Goal: Task Accomplishment & Management: Manage account settings

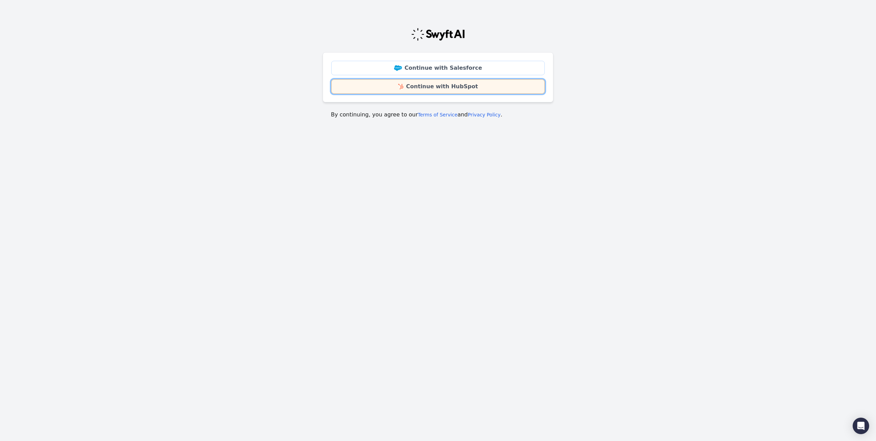
click at [430, 88] on link "Continue with HubSpot" at bounding box center [438, 86] width 214 height 14
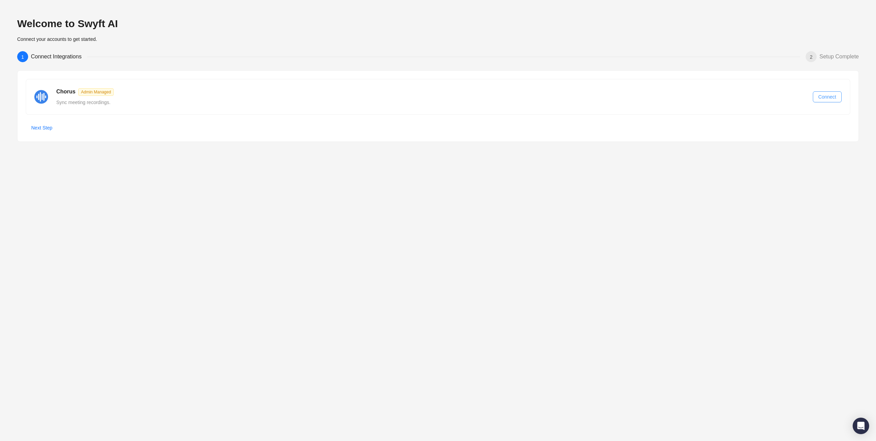
click at [828, 96] on span "Connect" at bounding box center [827, 97] width 18 height 8
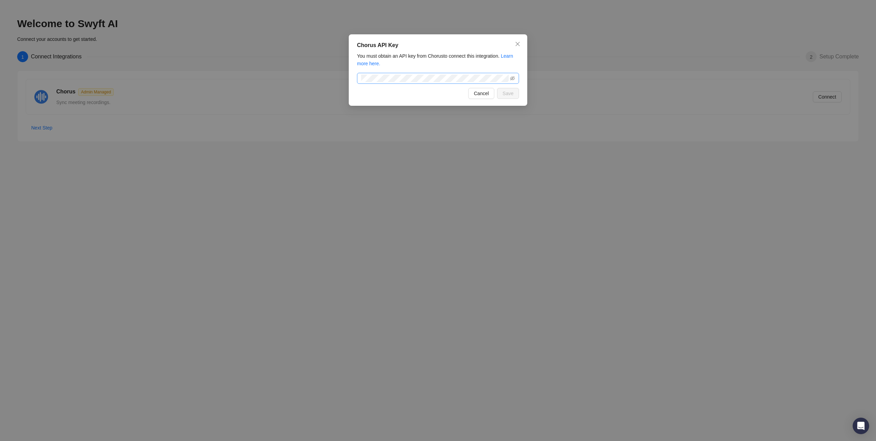
click at [414, 74] on span at bounding box center [438, 78] width 162 height 11
click at [509, 95] on span "Save" at bounding box center [508, 94] width 11 height 8
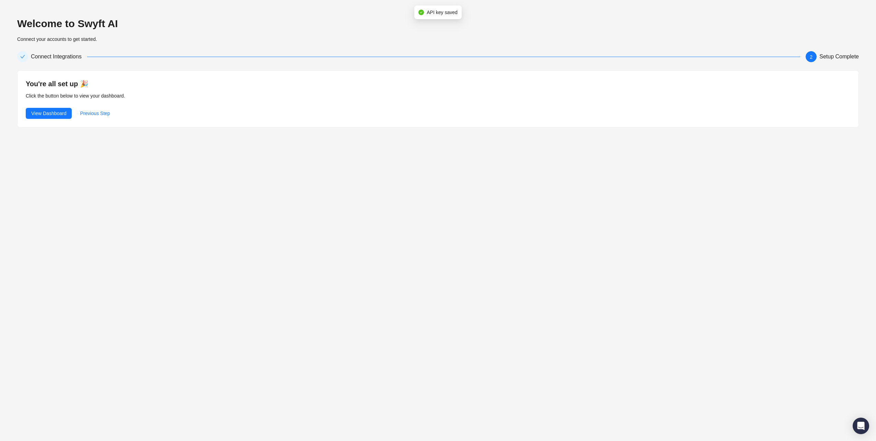
click at [207, 178] on div "Welcome to Swyft AI Connect your accounts to get started. Connect Integrations …" at bounding box center [438, 220] width 876 height 441
click at [110, 141] on div "Welcome to Swyft AI Connect your accounts to get started. Connect Integrations …" at bounding box center [438, 220] width 876 height 441
click at [56, 115] on span "View Dashboard" at bounding box center [48, 113] width 35 height 8
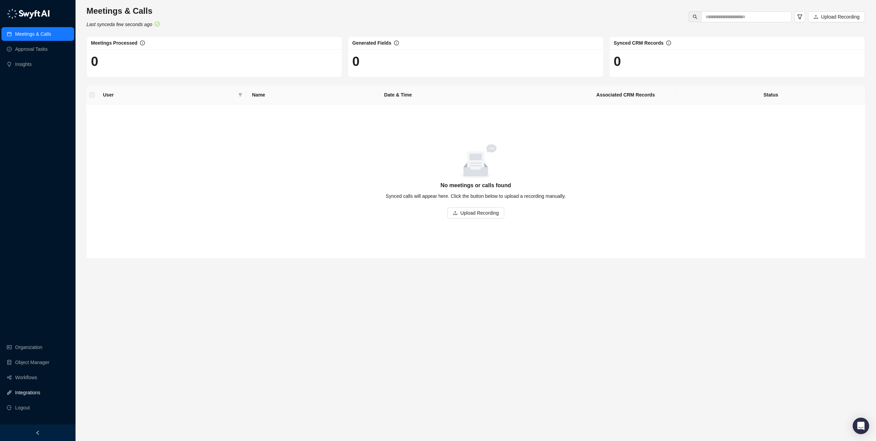
click at [28, 394] on link "Integrations" at bounding box center [27, 392] width 25 height 14
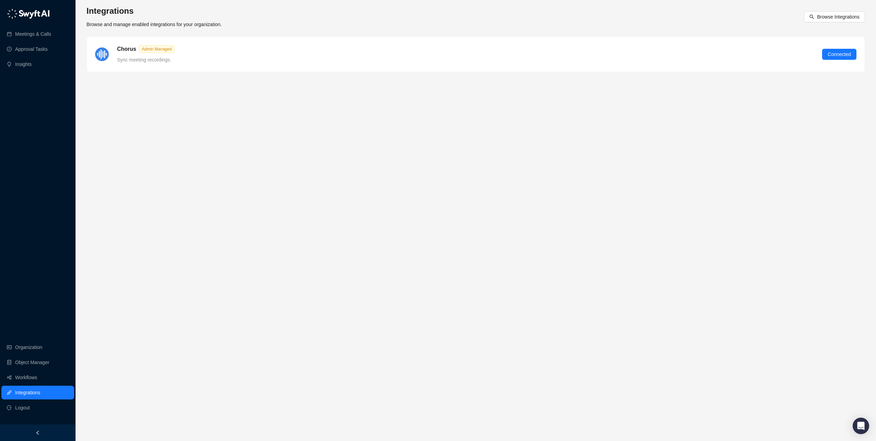
click at [465, 125] on main "Integrations Browse and manage enabled integrations for your organization. Brow…" at bounding box center [475, 220] width 778 height 430
click at [827, 15] on span "Browse Integrations" at bounding box center [838, 17] width 43 height 8
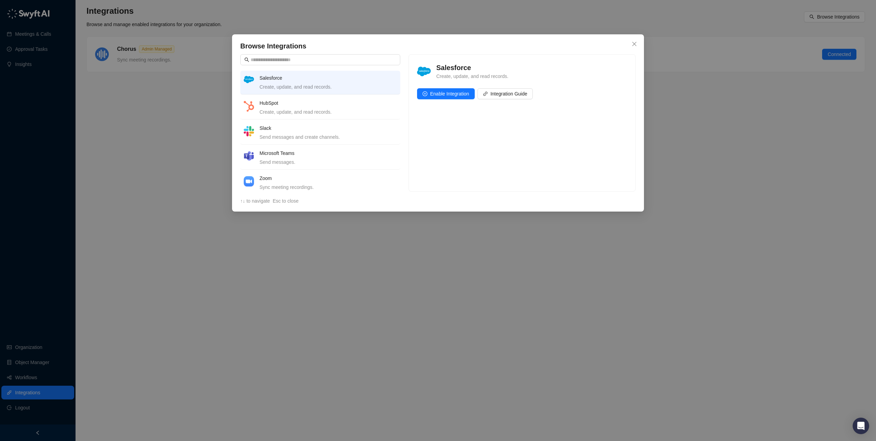
click at [263, 104] on h4 "HubSpot" at bounding box center [327, 103] width 137 height 8
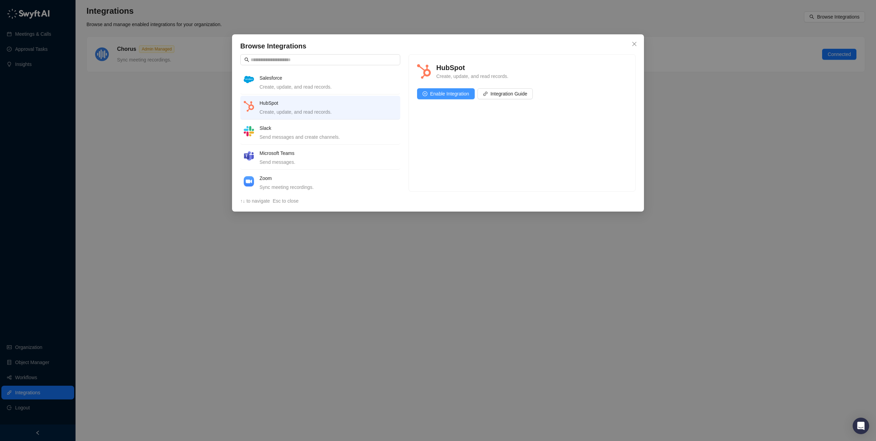
click at [453, 94] on span "Enable Integration" at bounding box center [449, 94] width 39 height 8
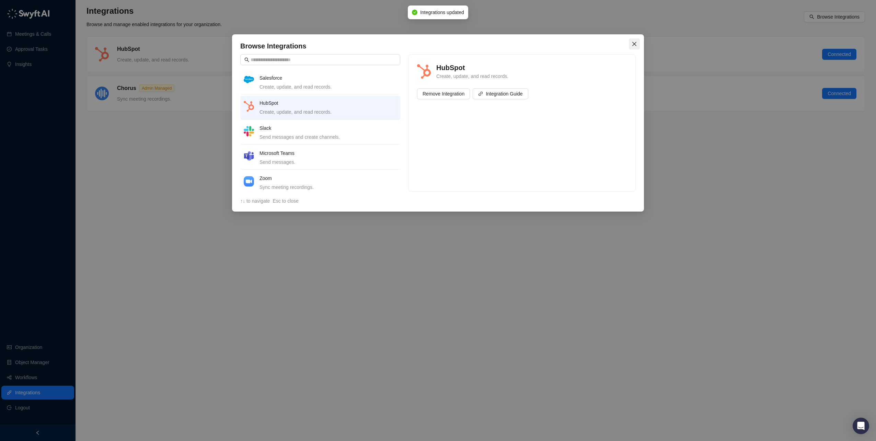
click at [635, 42] on icon "close" at bounding box center [634, 43] width 5 height 5
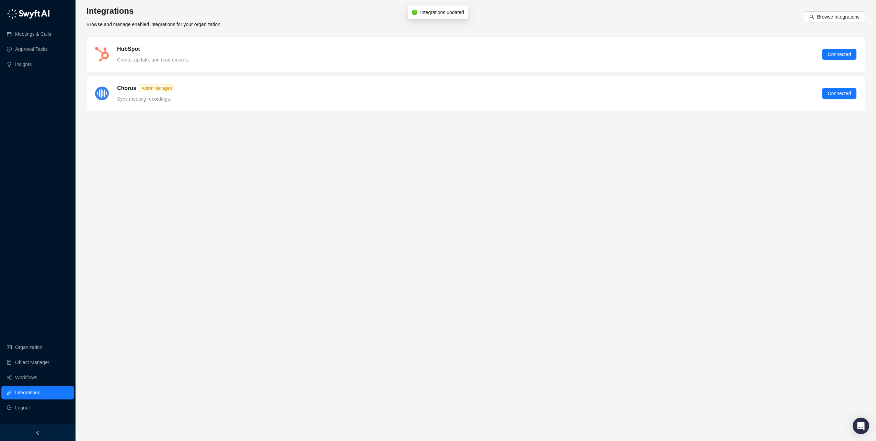
click at [320, 238] on main "Integrations Browse and manage enabled integrations for your organization. Brow…" at bounding box center [475, 220] width 778 height 430
click at [835, 16] on span "Browse Integrations" at bounding box center [838, 17] width 43 height 8
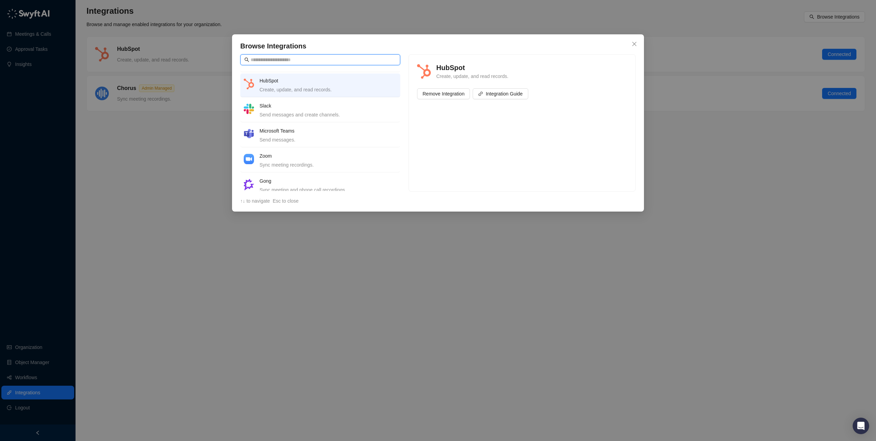
scroll to position [34, 0]
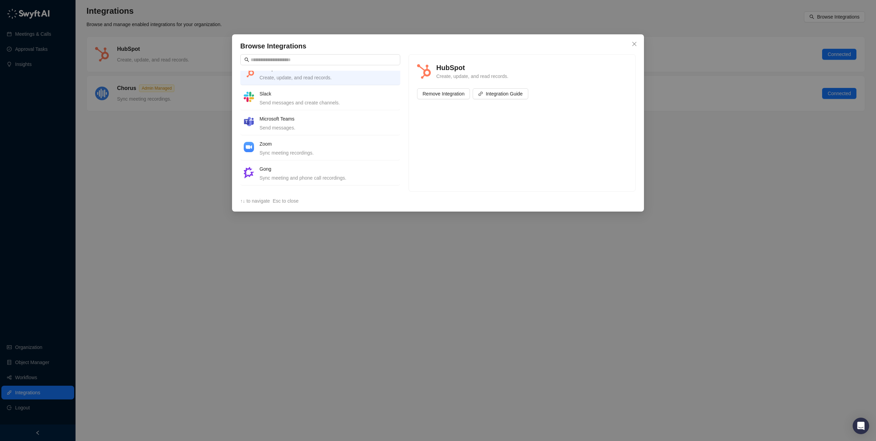
click at [275, 124] on div "Send messages." at bounding box center [327, 128] width 137 height 8
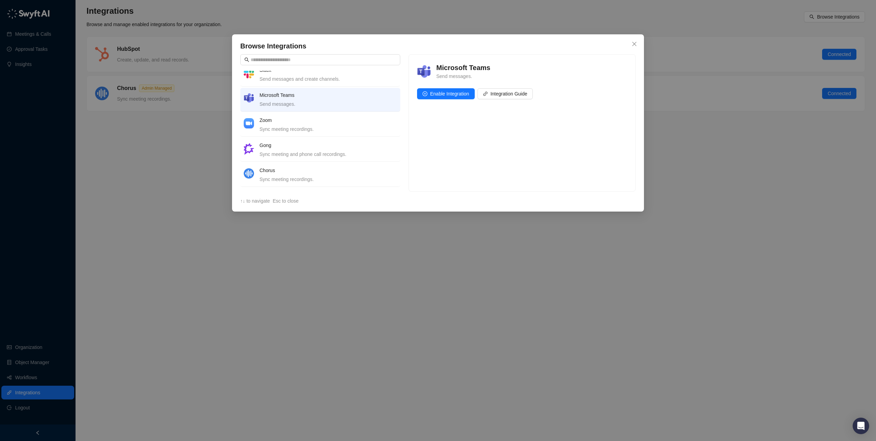
scroll to position [69, 0]
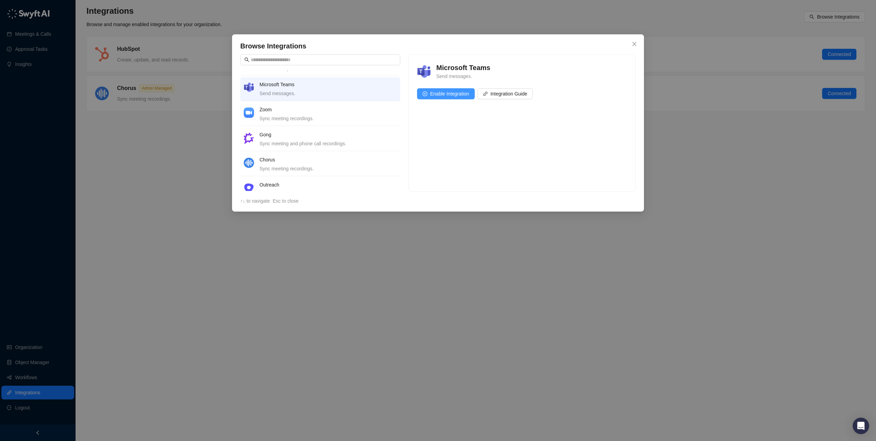
click at [451, 94] on span "Enable Integration" at bounding box center [449, 94] width 39 height 8
click at [636, 42] on icon "close" at bounding box center [634, 43] width 5 height 5
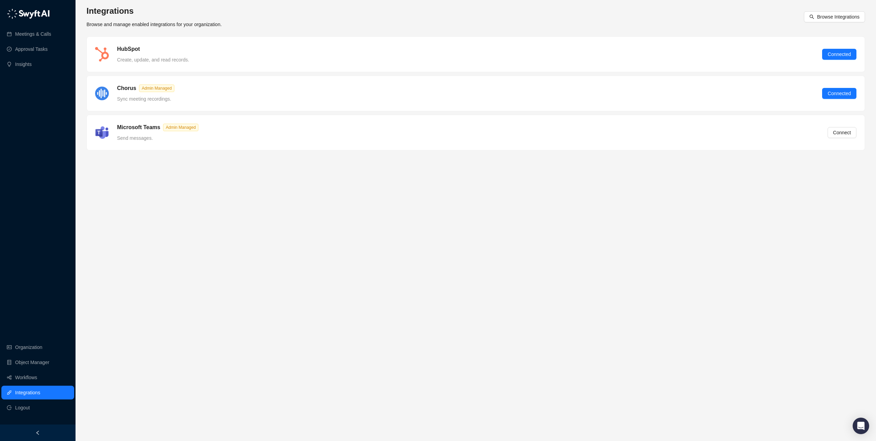
drag, startPoint x: 754, startPoint y: 232, endPoint x: 761, endPoint y: 200, distance: 32.4
click at [754, 231] on main "Integrations Browse and manage enabled integrations for your organization. Brow…" at bounding box center [475, 220] width 778 height 430
click at [841, 132] on span "Connect" at bounding box center [842, 133] width 18 height 8
click at [330, 189] on main "Integrations Browse and manage enabled integrations for your organization. Brow…" at bounding box center [475, 220] width 778 height 430
click at [328, 189] on main "Integrations Browse and manage enabled integrations for your organization. Brow…" at bounding box center [475, 220] width 778 height 430
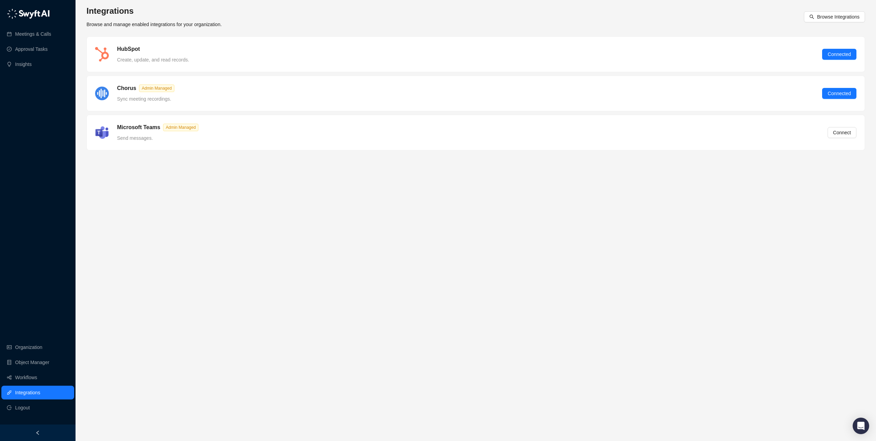
click at [289, 185] on main "Integrations Browse and manage enabled integrations for your organization. Brow…" at bounding box center [475, 220] width 778 height 430
click at [311, 206] on main "Integrations Browse and manage enabled integrations for your organization. Brow…" at bounding box center [475, 220] width 778 height 430
click at [23, 30] on link "Meetings & Calls" at bounding box center [33, 34] width 36 height 14
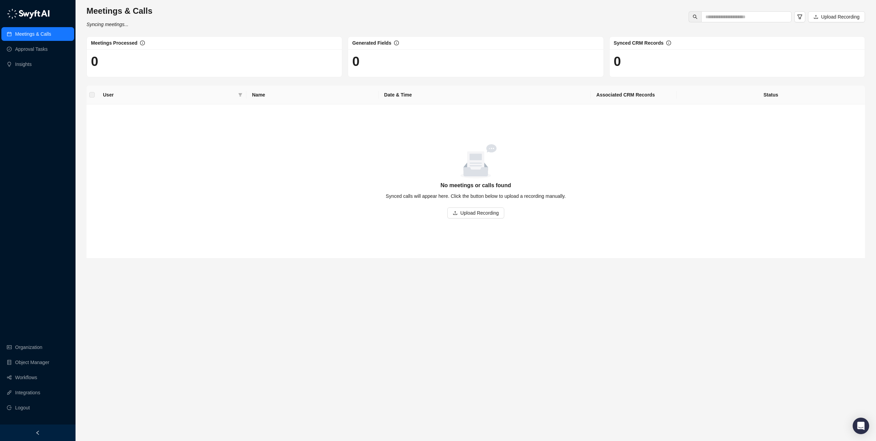
click at [346, 305] on main "Meetings & Calls Syncing meetings... Upload Recording Meetings Processed 0 Gene…" at bounding box center [475, 220] width 778 height 430
click at [30, 49] on link "Approval Tasks" at bounding box center [31, 49] width 33 height 14
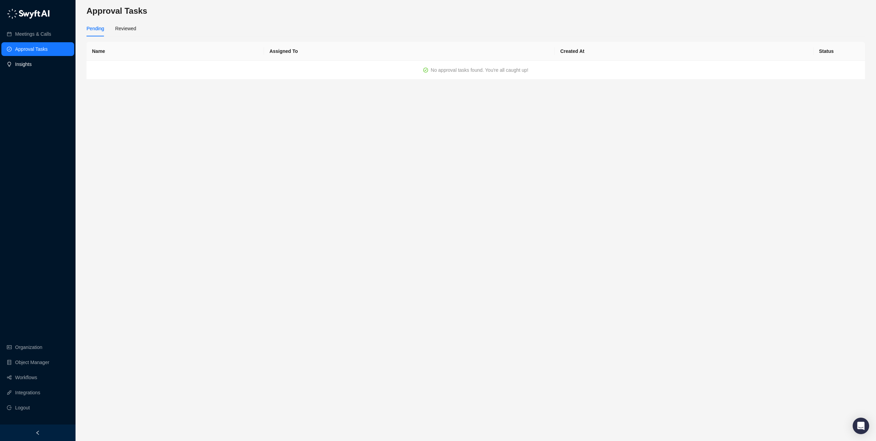
click at [32, 61] on link "Insights" at bounding box center [23, 64] width 16 height 14
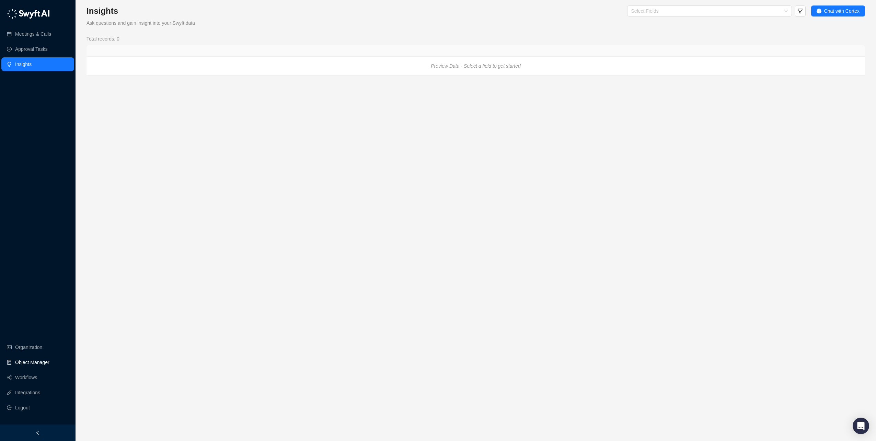
click at [32, 360] on link "Object Manager" at bounding box center [32, 362] width 34 height 14
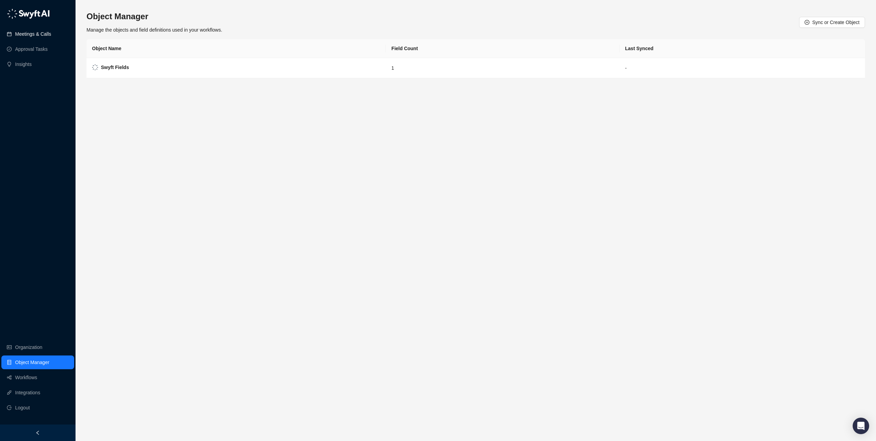
click at [48, 33] on link "Meetings & Calls" at bounding box center [33, 34] width 36 height 14
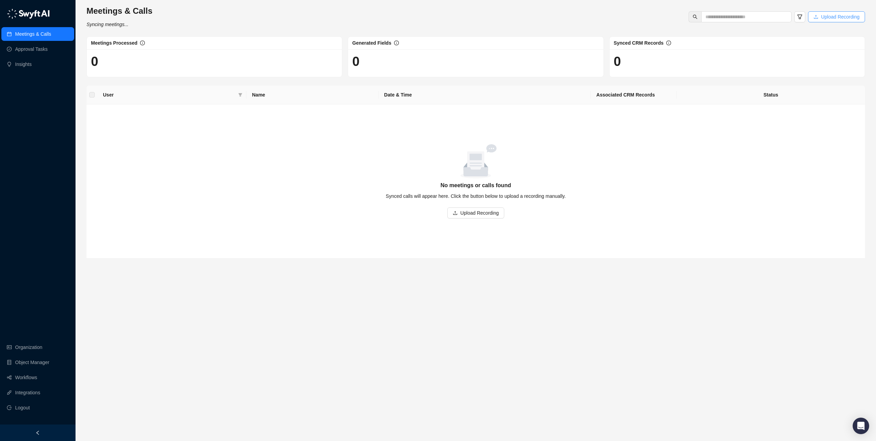
click at [842, 19] on span "Upload Recording" at bounding box center [840, 17] width 38 height 8
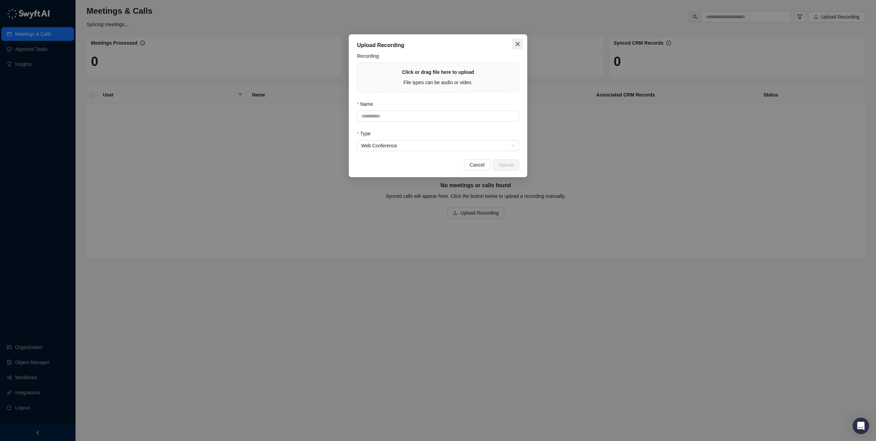
click at [518, 45] on icon "close" at bounding box center [517, 43] width 5 height 5
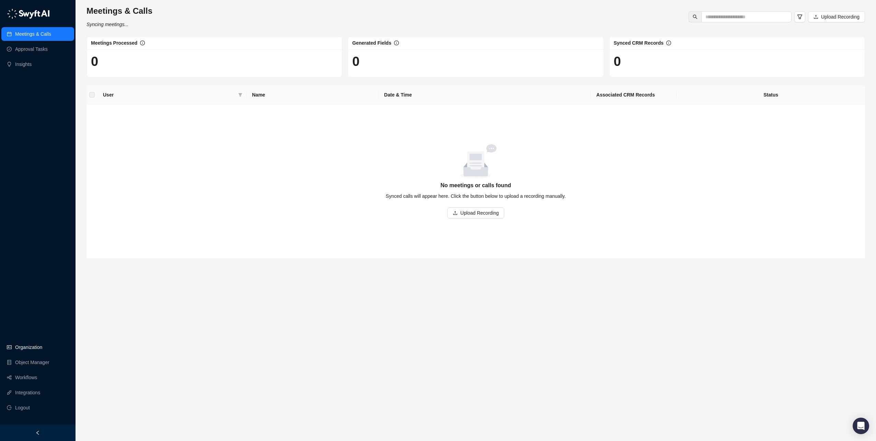
click at [42, 348] on link "Organization" at bounding box center [28, 347] width 27 height 14
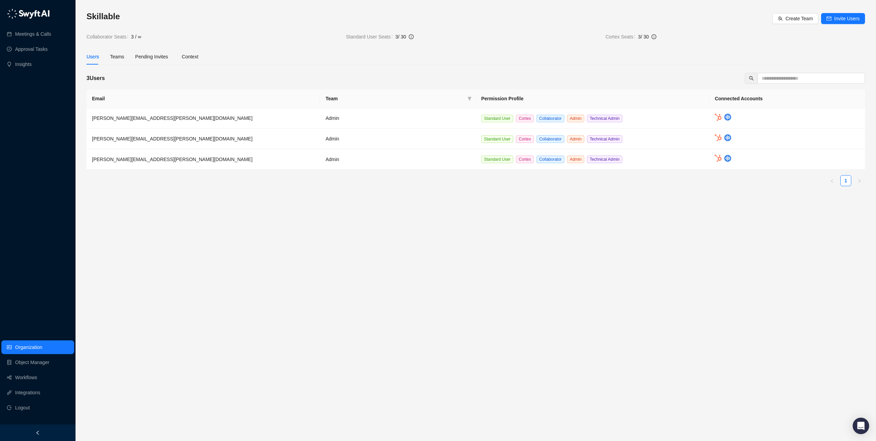
click at [95, 201] on main "Skillable Create Team Invite Users Collaborator Seats 3 / ∞ Standard User Seats…" at bounding box center [475, 223] width 778 height 424
click at [37, 32] on link "Meetings & Calls" at bounding box center [33, 34] width 36 height 14
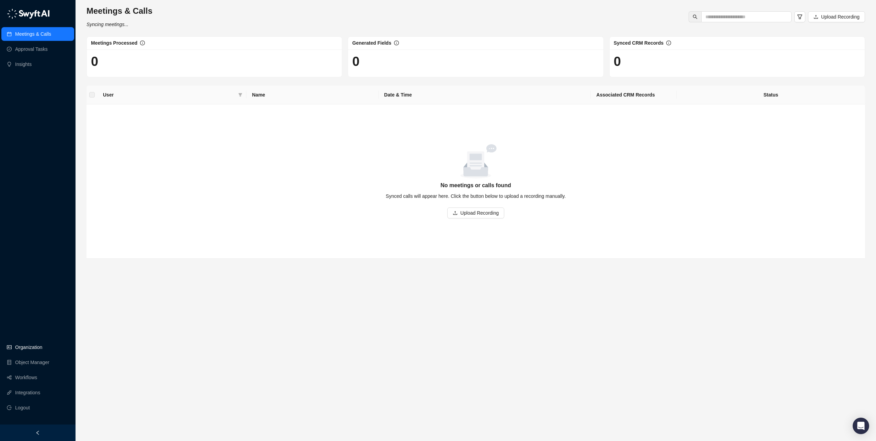
click at [34, 349] on link "Organization" at bounding box center [28, 347] width 27 height 14
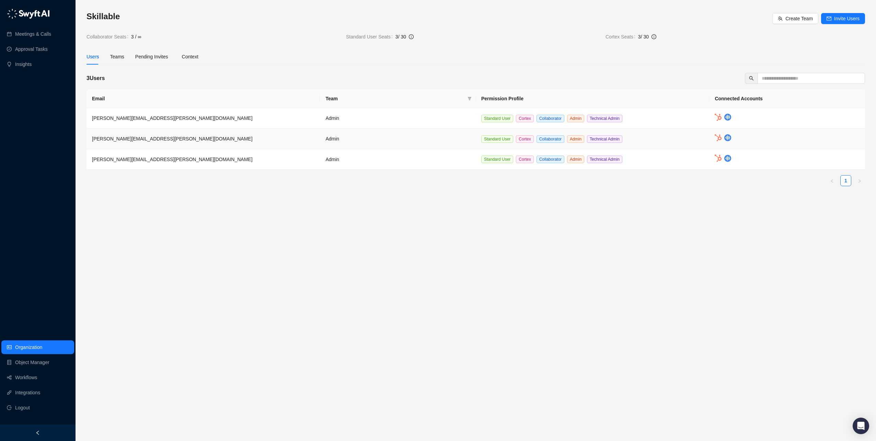
click at [319, 145] on td "jeanna.robb@skillable.com" at bounding box center [202, 139] width 233 height 21
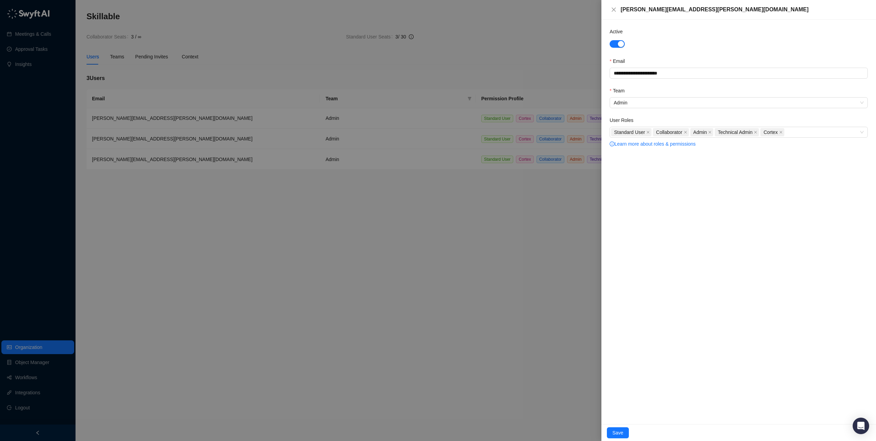
click at [452, 194] on div at bounding box center [438, 220] width 876 height 441
